Goal: Find specific page/section: Find specific page/section

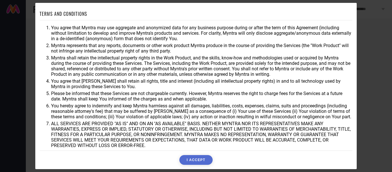
scroll to position [26, 0]
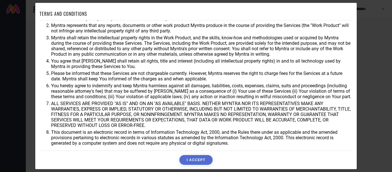
click at [197, 160] on button "I ACCEPT" at bounding box center [195, 160] width 33 height 10
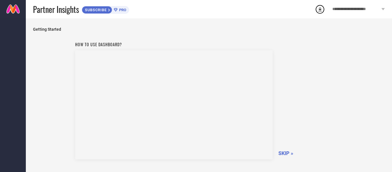
click at [282, 156] on span "SKIP »" at bounding box center [285, 153] width 15 height 6
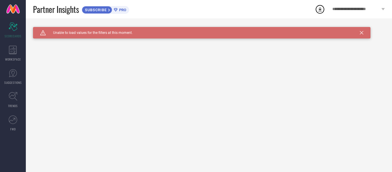
click at [361, 32] on icon at bounding box center [361, 32] width 3 height 3
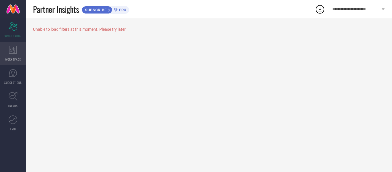
click at [7, 49] on div "WORKSPACE" at bounding box center [13, 53] width 26 height 23
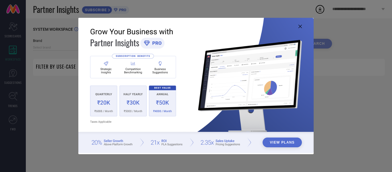
type input "1 STOP FASHION"
type input "All"
click at [300, 25] on icon at bounding box center [300, 26] width 3 height 3
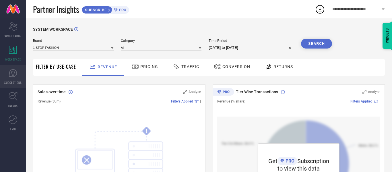
click at [8, 77] on link "SUGGESTIONS" at bounding box center [13, 76] width 26 height 23
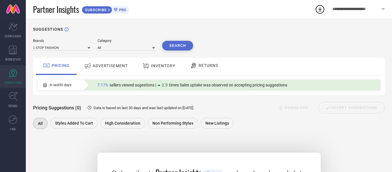
click at [110, 65] on span "ADVERTISEMENT" at bounding box center [110, 65] width 35 height 5
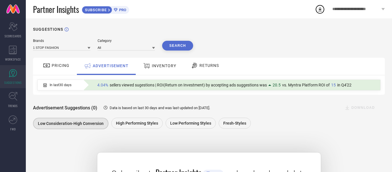
click at [153, 51] on div "Brands 1 STOP FASHION Category All Search PRICING ADVERTISEMENT INVENTORY RETUR…" at bounding box center [209, 153] width 352 height 229
click at [154, 50] on div at bounding box center [153, 47] width 3 height 5
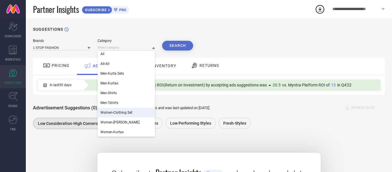
scroll to position [2, 0]
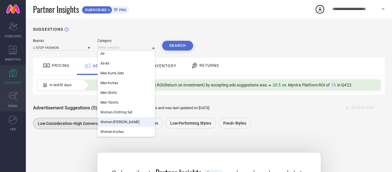
click at [9, 92] on icon at bounding box center [13, 96] width 9 height 9
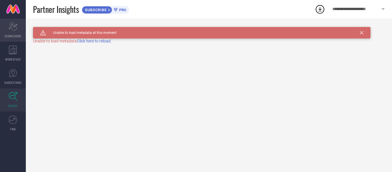
click at [15, 25] on icon at bounding box center [13, 26] width 9 height 9
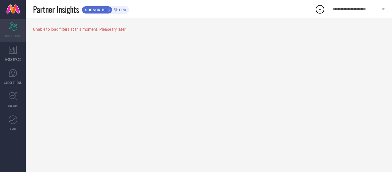
click at [11, 27] on icon at bounding box center [13, 26] width 9 height 9
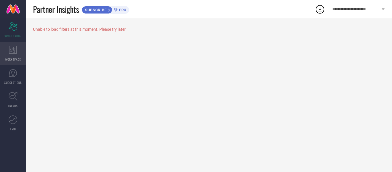
click at [10, 60] on span "WORKSPACE" at bounding box center [13, 59] width 16 height 4
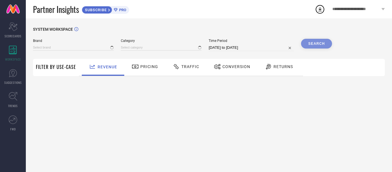
type input "1 STOP FASHION"
type input "All"
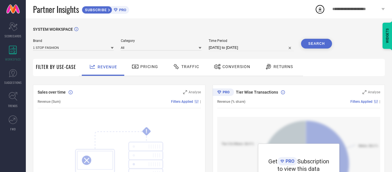
click at [282, 66] on span "Returns" at bounding box center [284, 66] width 20 height 5
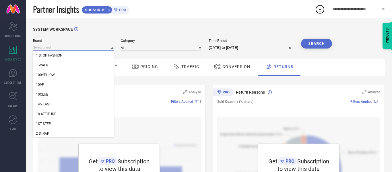
click at [94, 46] on input at bounding box center [73, 47] width 81 height 6
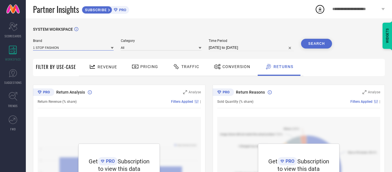
click at [108, 50] on input at bounding box center [73, 47] width 81 height 6
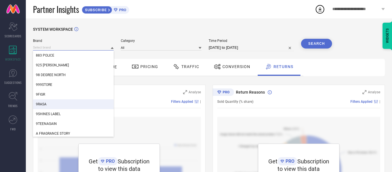
scroll to position [478, 0]
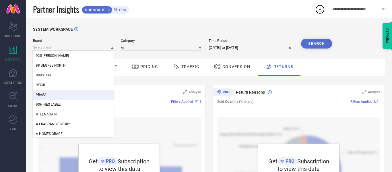
click at [161, 35] on div "SYSTEM WORKSPACE" at bounding box center [209, 33] width 352 height 12
